Goal: Information Seeking & Learning: Learn about a topic

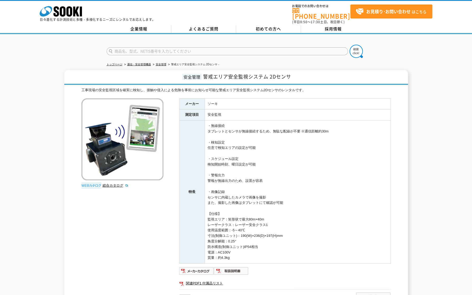
scroll to position [53, 0]
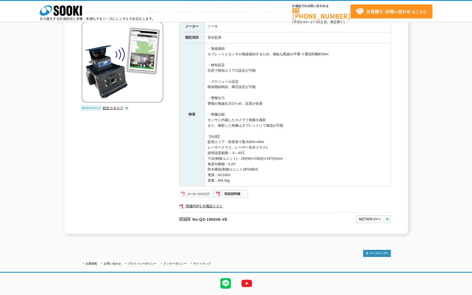
click at [197, 195] on img at bounding box center [196, 194] width 35 height 8
click at [220, 194] on img at bounding box center [231, 194] width 35 height 8
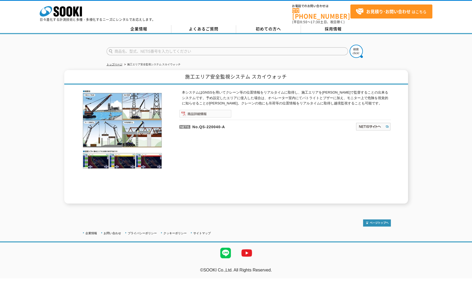
click at [217, 110] on img at bounding box center [205, 114] width 52 height 8
click at [375, 124] on img at bounding box center [373, 126] width 35 height 8
click at [283, 145] on div "本システムはGNSSを用いてクレーン等の位置情報をリアルタイムに取得し、施工エリアを[PERSON_NAME]で監督することの出来るシステムです。予め設定した…" at bounding box center [284, 147] width 211 height 114
